Goal: Find specific page/section: Find specific page/section

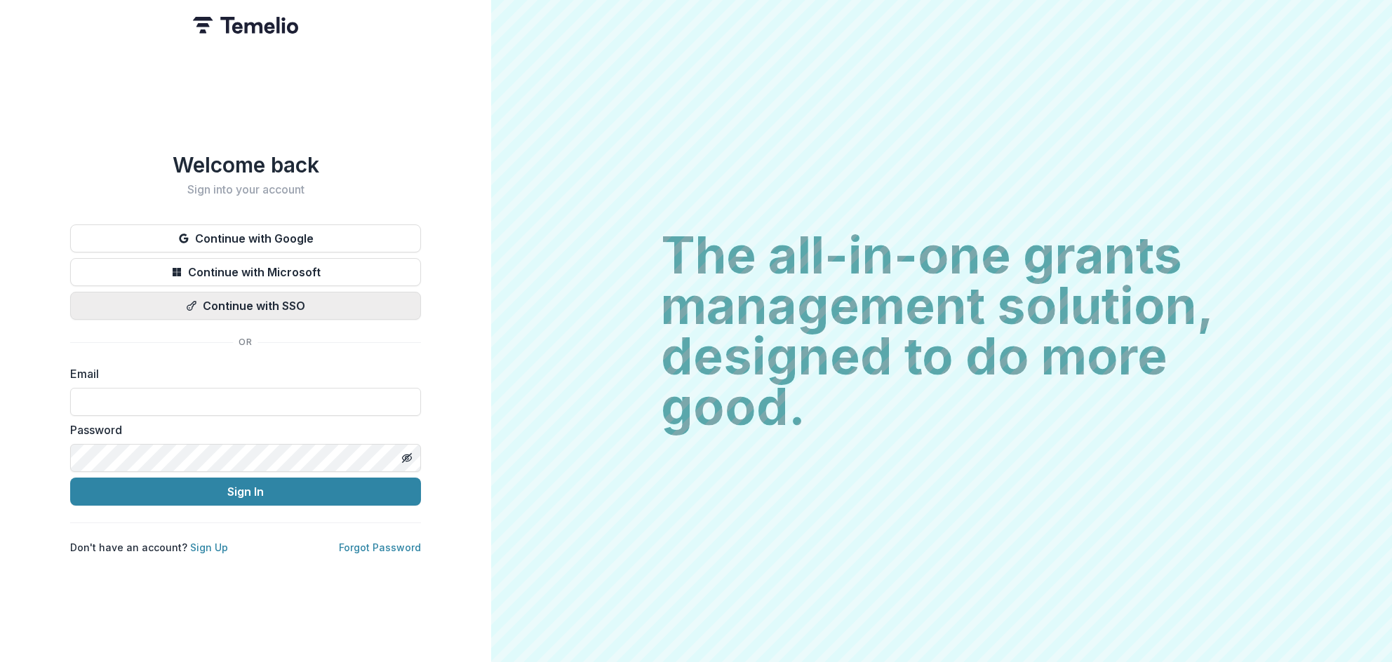
type input "**********"
click at [247, 305] on button "Continue with SSO" at bounding box center [245, 306] width 351 height 28
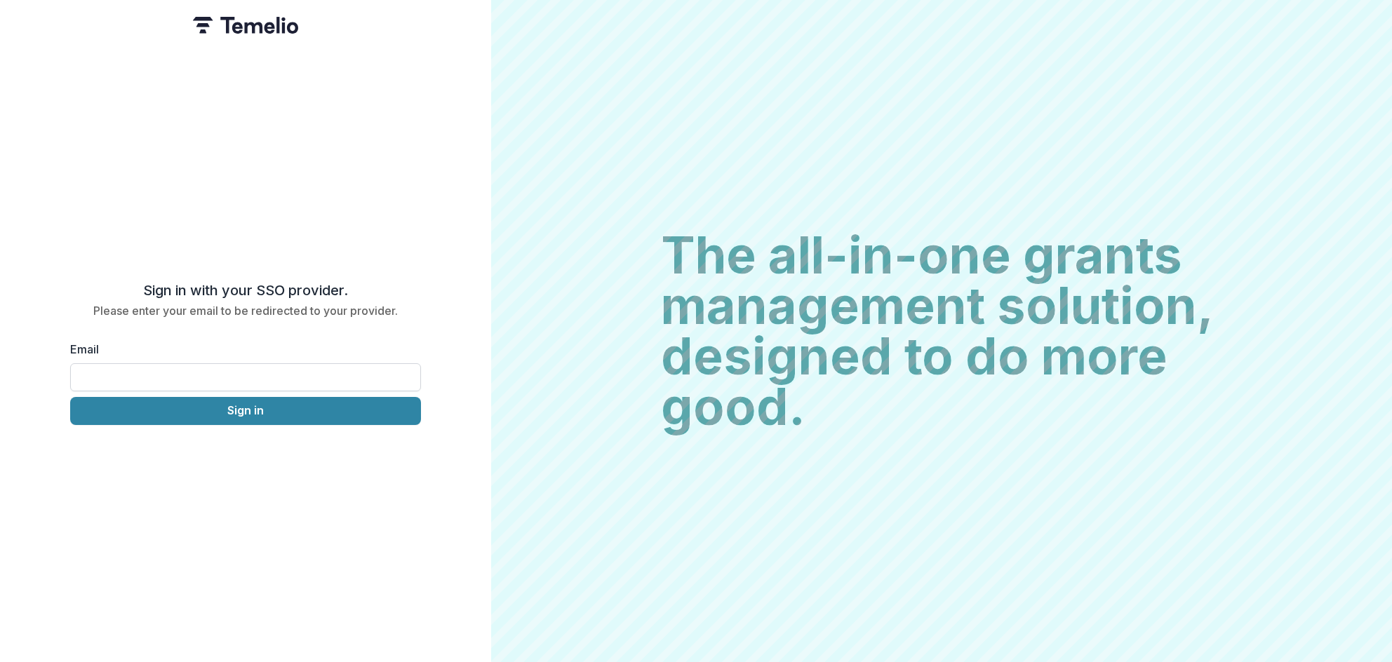
click at [229, 379] on input "Email" at bounding box center [245, 377] width 351 height 28
type input "**********"
click at [70, 397] on button "Sign in" at bounding box center [245, 411] width 351 height 28
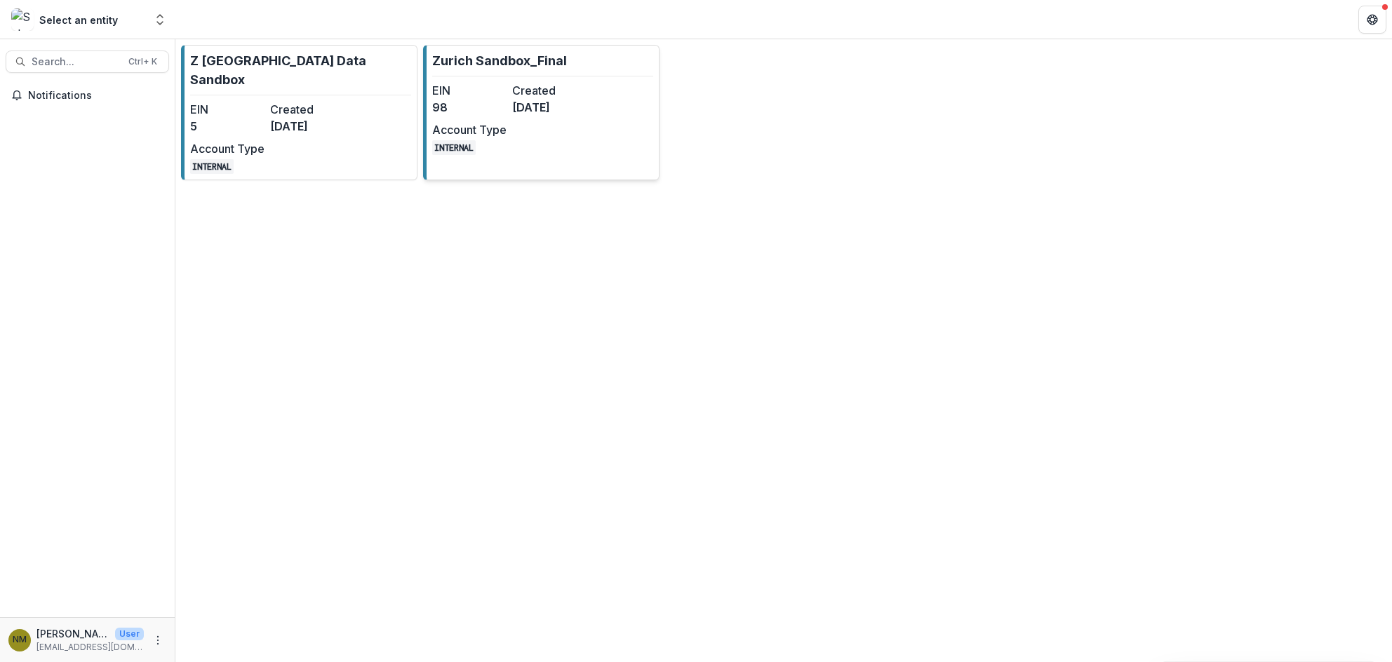
click at [524, 132] on div "EIN 98 Created [DATE] Account Type INTERNAL" at bounding box center [509, 118] width 154 height 73
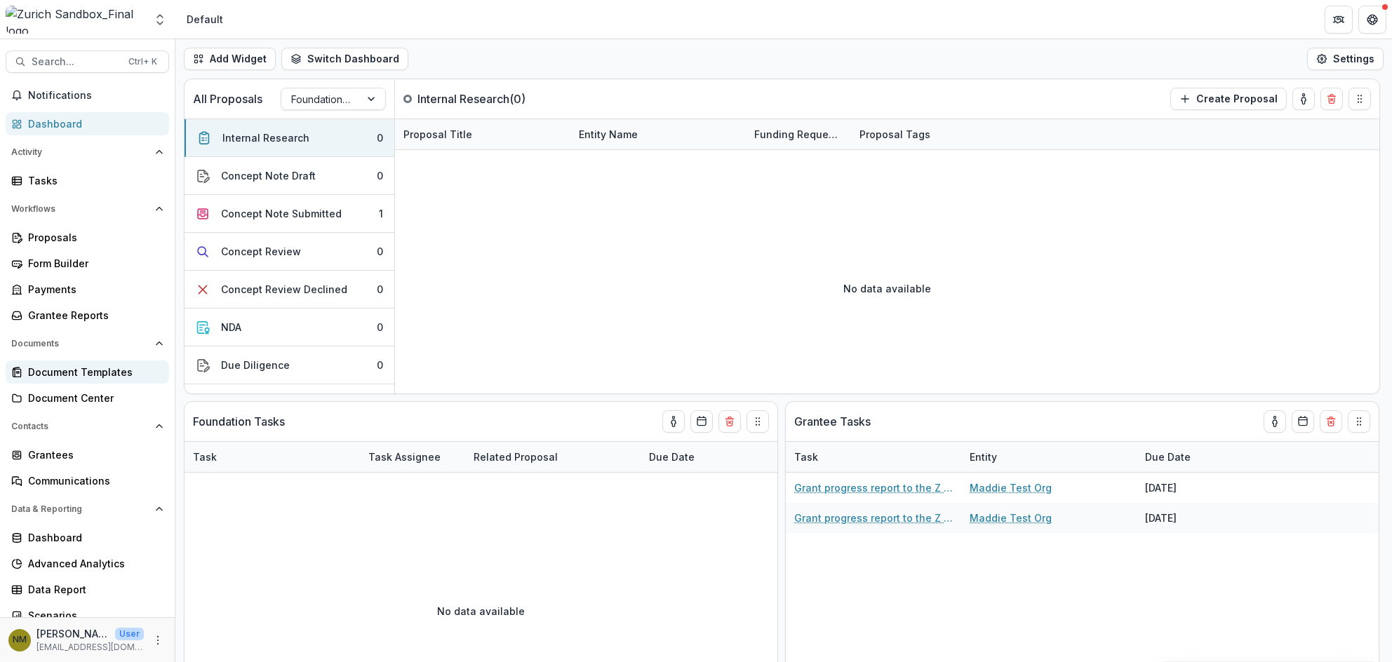
click at [72, 371] on div "Document Templates" at bounding box center [93, 372] width 130 height 15
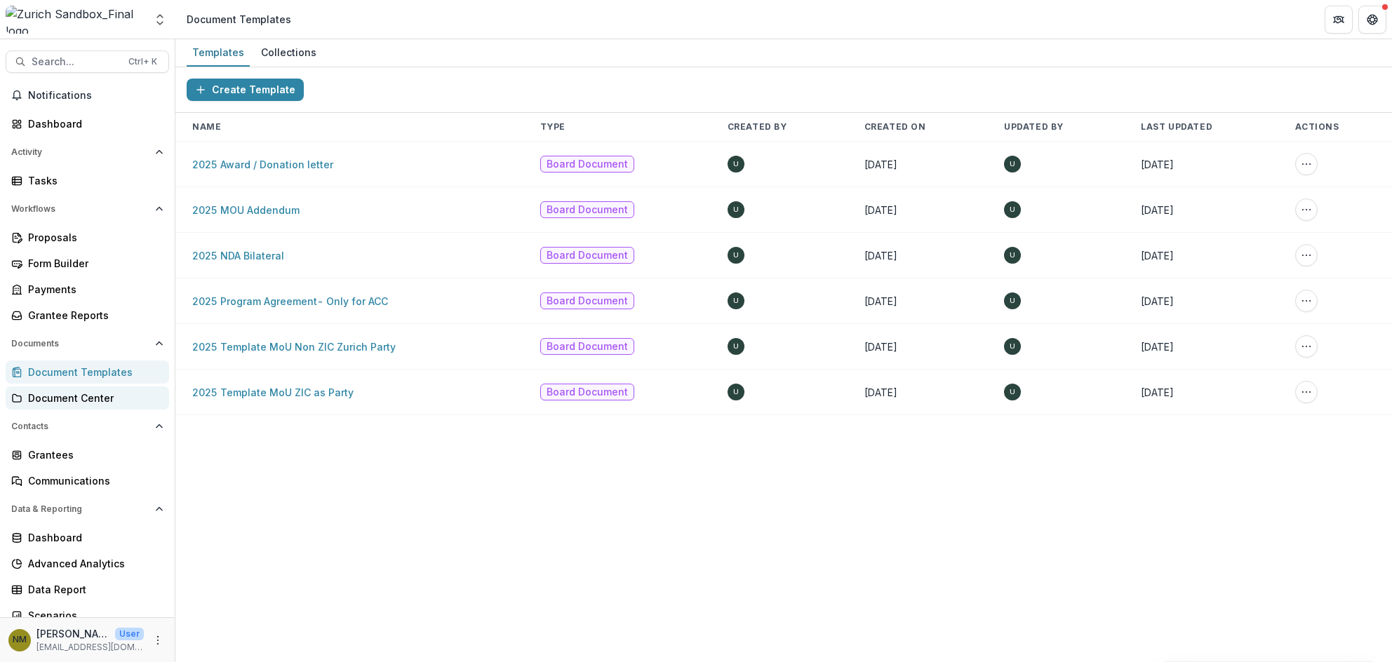
click at [72, 399] on div "Document Center" at bounding box center [93, 398] width 130 height 15
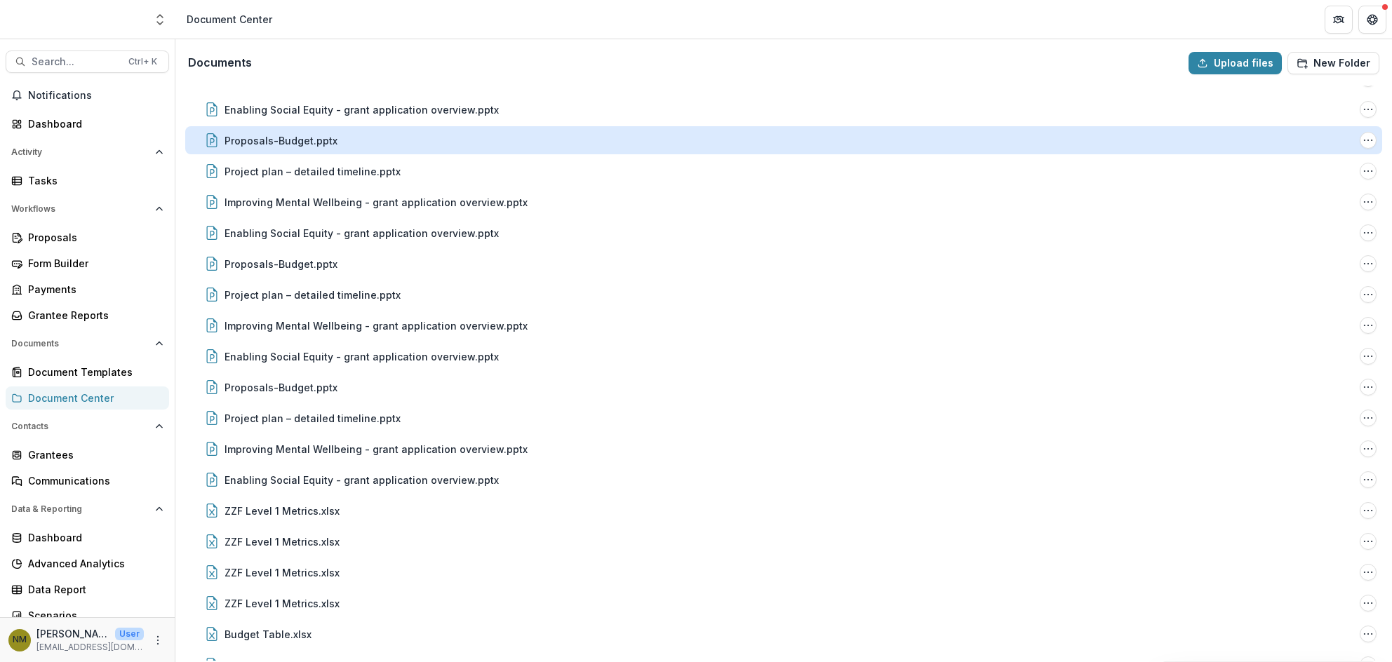
scroll to position [434, 0]
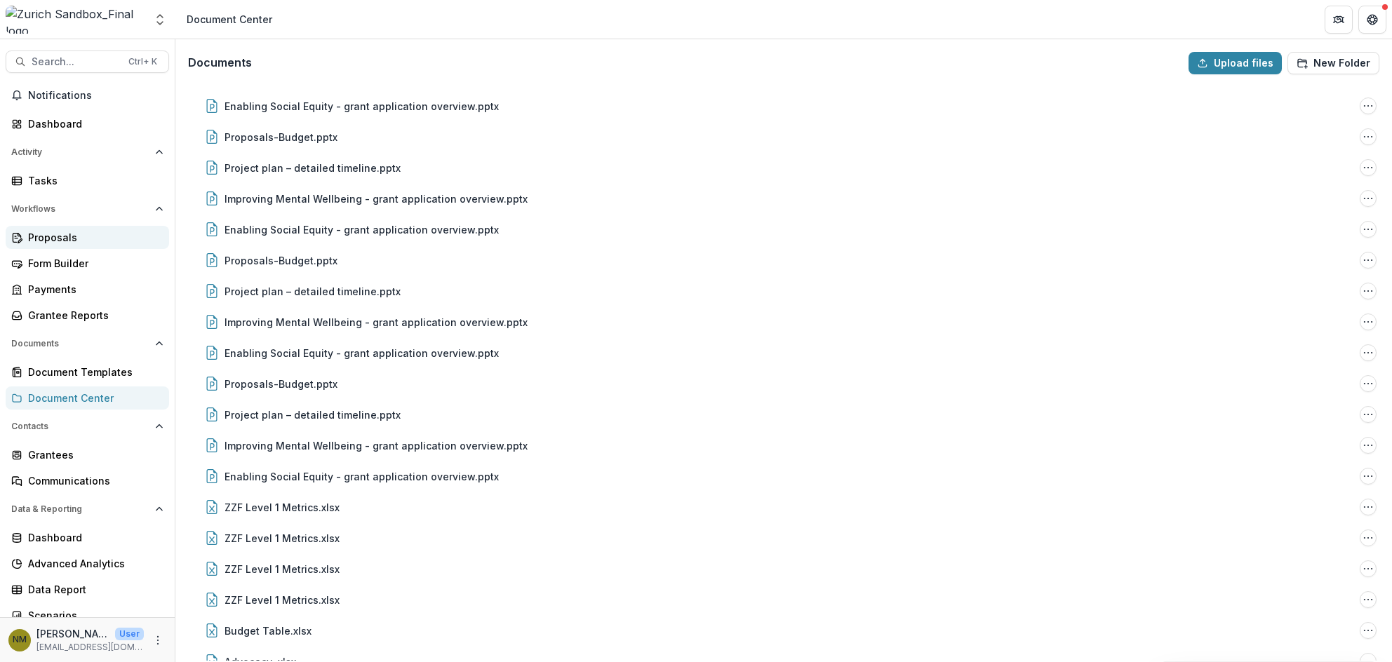
click at [52, 233] on div "Proposals" at bounding box center [93, 237] width 130 height 15
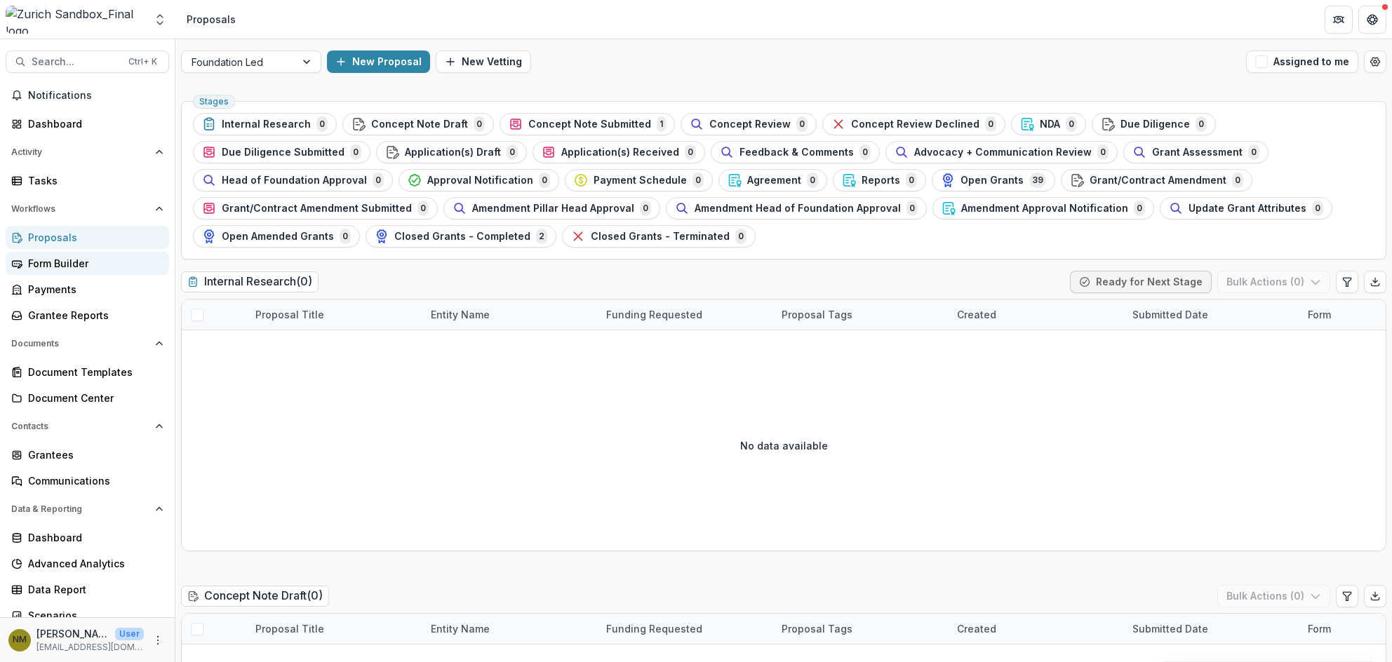
click at [58, 262] on div "Form Builder" at bounding box center [93, 263] width 130 height 15
